Goal: Navigation & Orientation: Go to known website

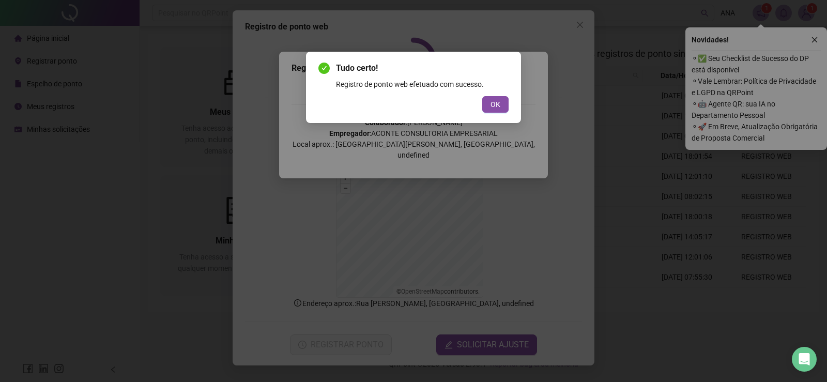
drag, startPoint x: 494, startPoint y: 100, endPoint x: 508, endPoint y: 99, distance: 13.5
click at [495, 99] on span "OK" at bounding box center [495, 104] width 10 height 11
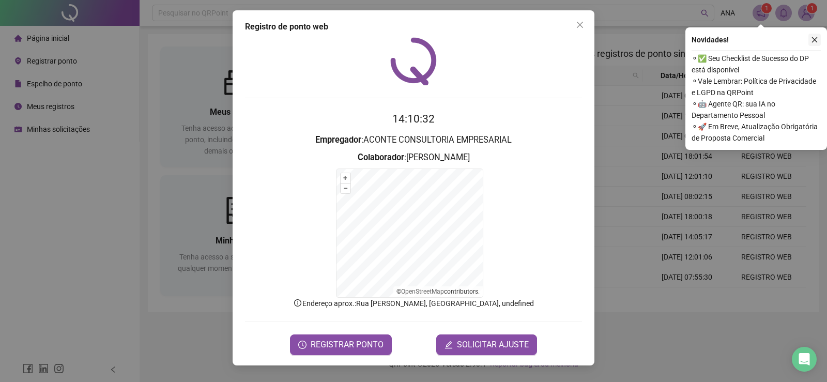
click at [814, 37] on icon "close" at bounding box center [814, 39] width 7 height 7
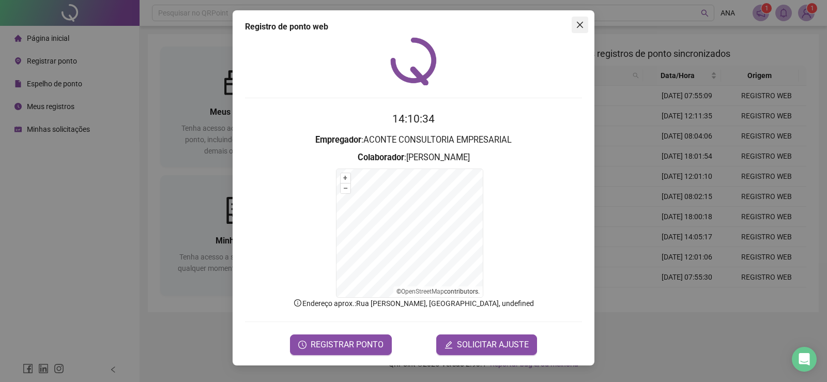
click at [585, 22] on span "Close" at bounding box center [579, 25] width 17 height 8
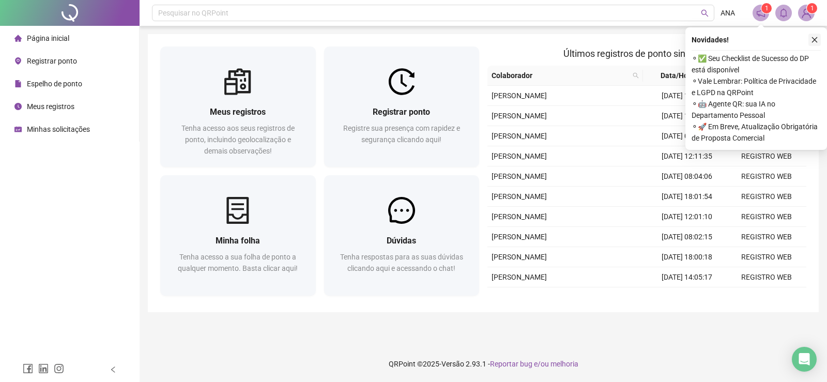
click at [816, 36] on icon "close" at bounding box center [814, 39] width 7 height 7
